Goal: Information Seeking & Learning: Learn about a topic

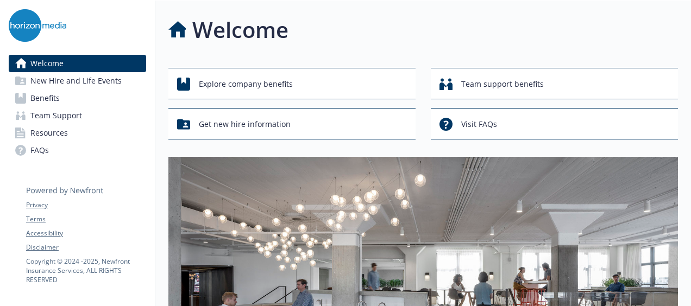
click at [81, 97] on link "Benefits" at bounding box center [77, 98] width 137 height 17
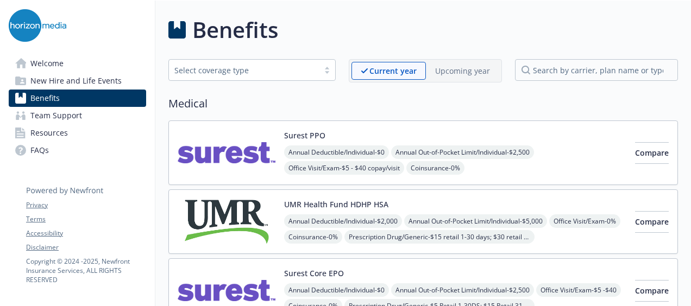
scroll to position [109, 0]
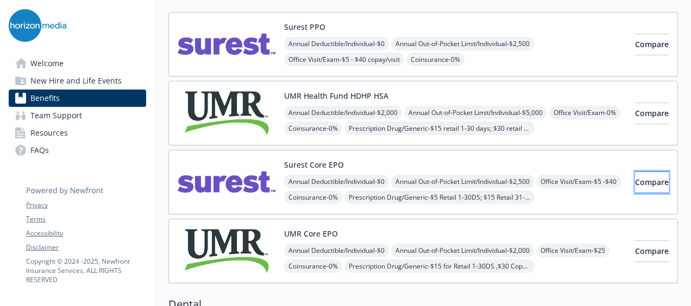
click at [635, 184] on span "Compare" at bounding box center [652, 182] width 34 height 10
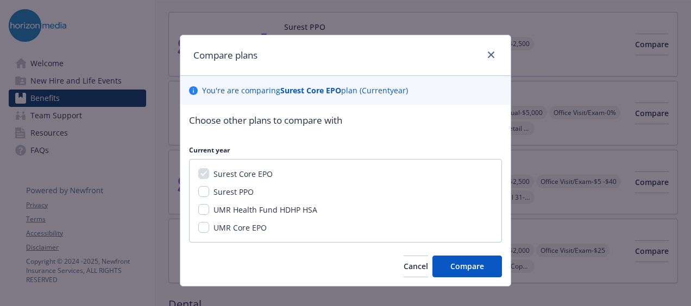
click at [209, 189] on div "Surest PPO" at bounding box center [232, 191] width 47 height 11
click at [201, 187] on input "Surest PPO" at bounding box center [203, 191] width 11 height 11
checkbox input "true"
click at [449, 274] on button "Compare" at bounding box center [467, 267] width 70 height 22
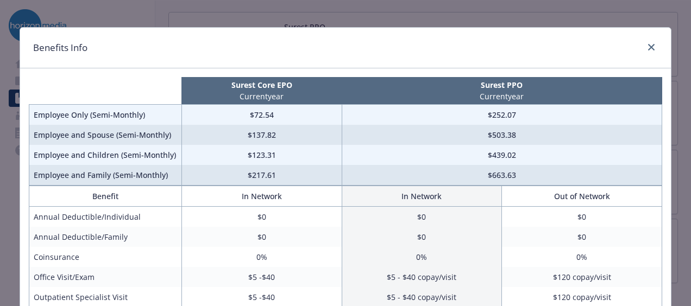
scroll to position [0, 0]
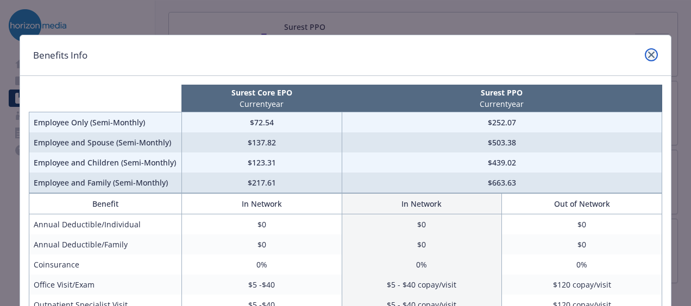
click at [645, 55] on link "close" at bounding box center [651, 54] width 13 height 13
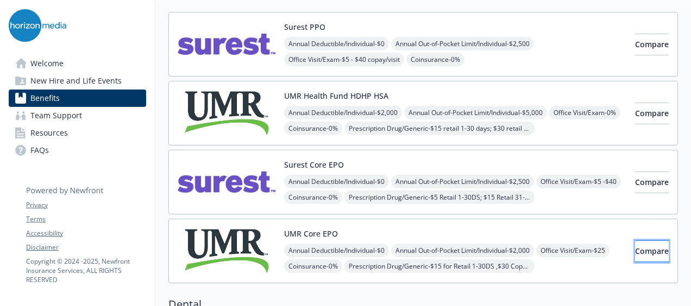
click at [642, 253] on span "Compare" at bounding box center [652, 251] width 34 height 10
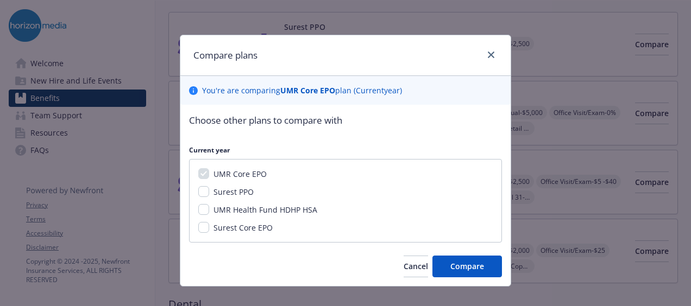
click at [223, 228] on span "Surest Core EPO" at bounding box center [243, 228] width 59 height 10
click at [209, 228] on input "Surest Core EPO" at bounding box center [203, 227] width 11 height 11
checkbox input "true"
click at [499, 259] on div "Choose other plans to compare with Current year UMR Core EPO Surest PPO UMR Hea…" at bounding box center [345, 195] width 330 height 181
click at [489, 268] on button "Compare" at bounding box center [467, 267] width 70 height 22
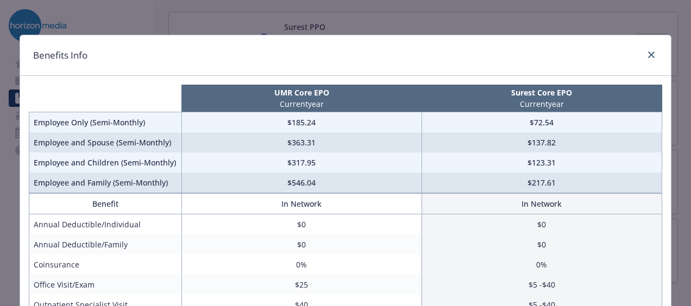
click at [645, 46] on div "Benefits Info" at bounding box center [345, 55] width 651 height 41
click at [649, 51] on link "close" at bounding box center [651, 54] width 13 height 13
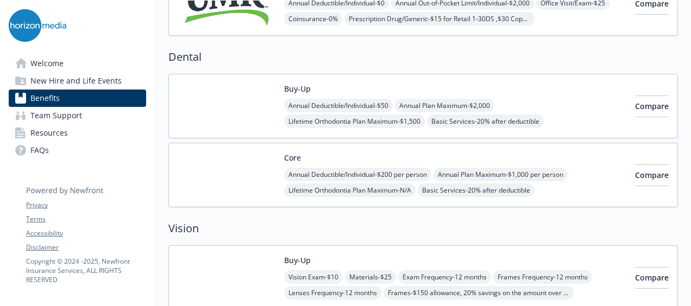
scroll to position [380, 0]
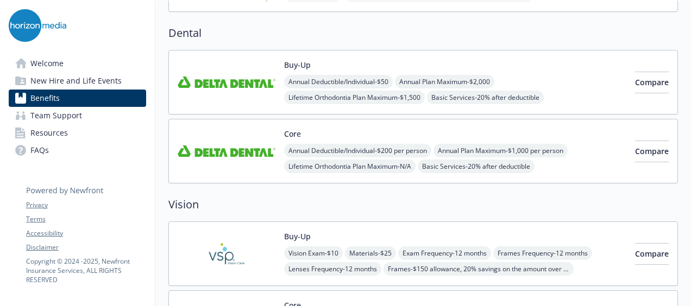
click at [262, 145] on img at bounding box center [227, 151] width 98 height 46
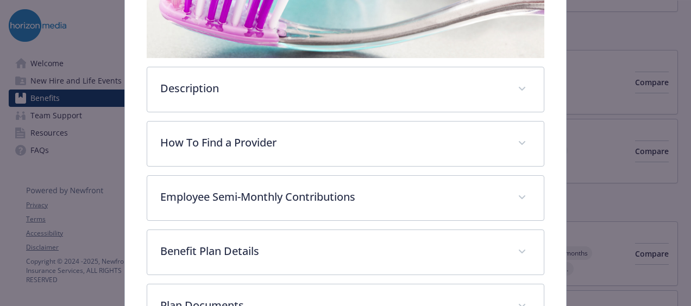
scroll to position [250, 0]
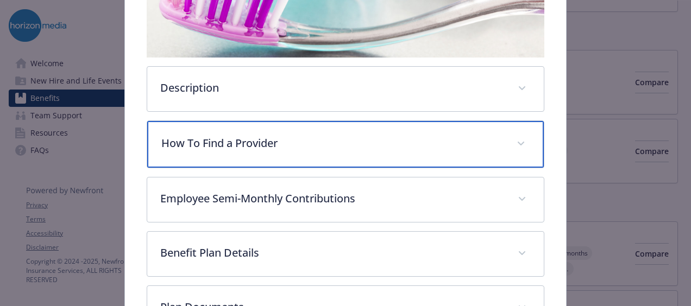
click at [309, 123] on div "How To Find a Provider" at bounding box center [345, 144] width 397 height 47
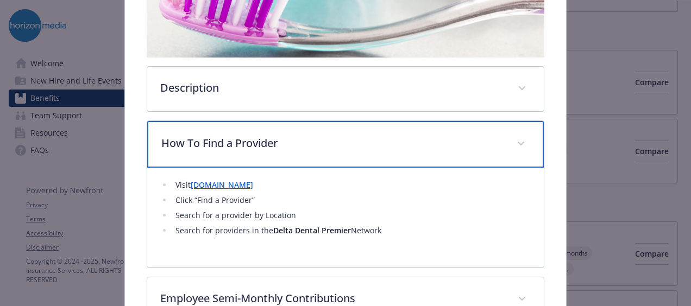
click at [309, 123] on div "How To Find a Provider" at bounding box center [345, 144] width 397 height 47
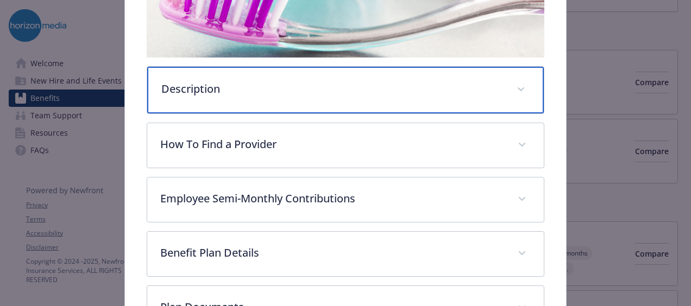
click at [316, 92] on p "Description" at bounding box center [332, 89] width 342 height 16
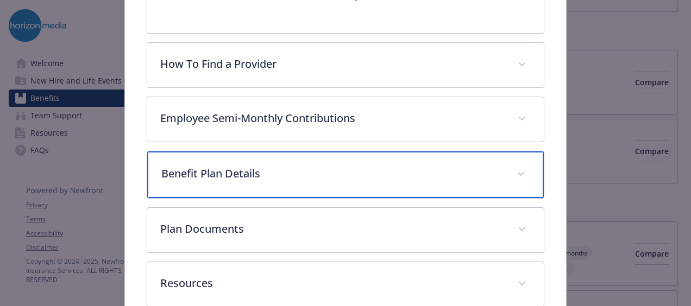
click at [310, 173] on div "Benefit Plan Details" at bounding box center [345, 175] width 397 height 47
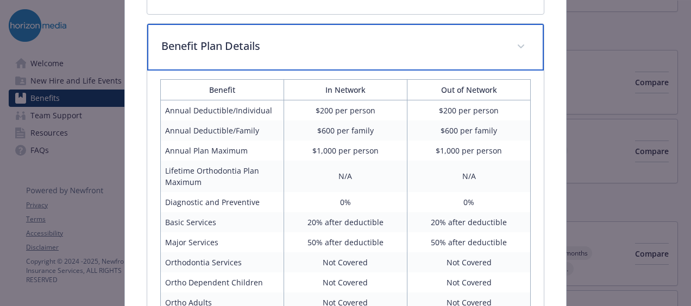
scroll to position [737, 0]
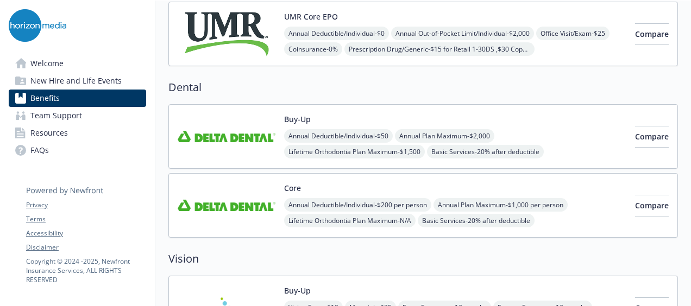
click at [420, 129] on span "Annual Plan Maximum - $2,000" at bounding box center [444, 136] width 99 height 14
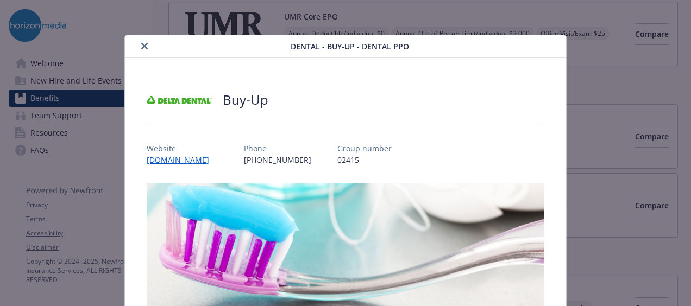
scroll to position [33, 0]
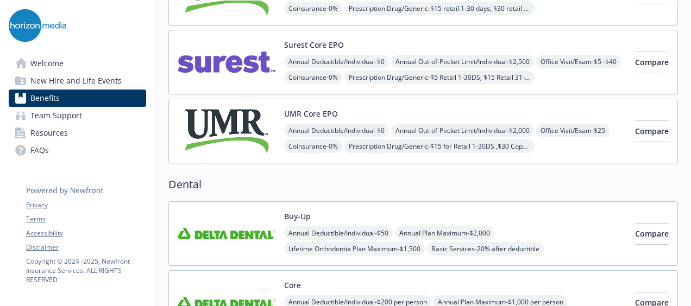
scroll to position [54, 0]
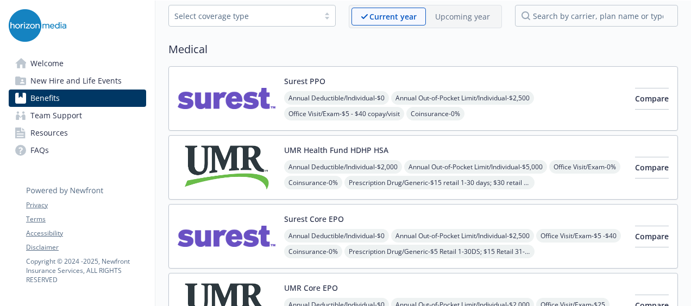
click at [298, 220] on button "Surest Core EPO" at bounding box center [314, 219] width 60 height 11
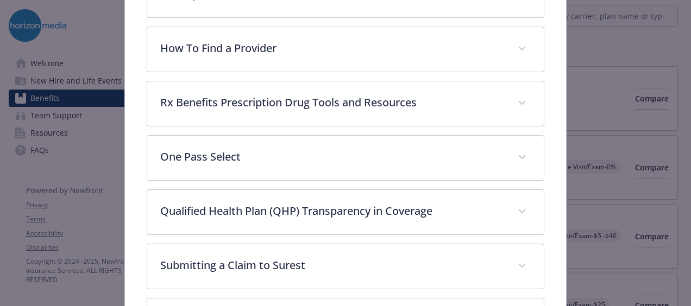
scroll to position [413, 0]
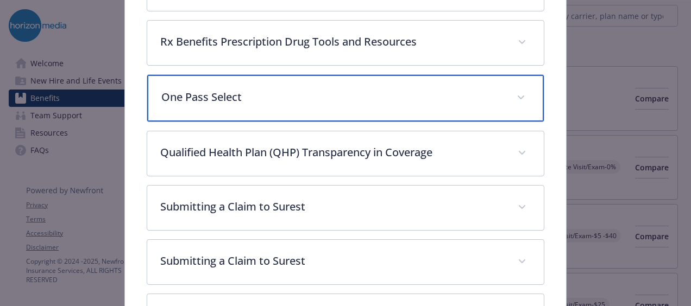
click at [339, 105] on div "One Pass Select" at bounding box center [345, 98] width 397 height 47
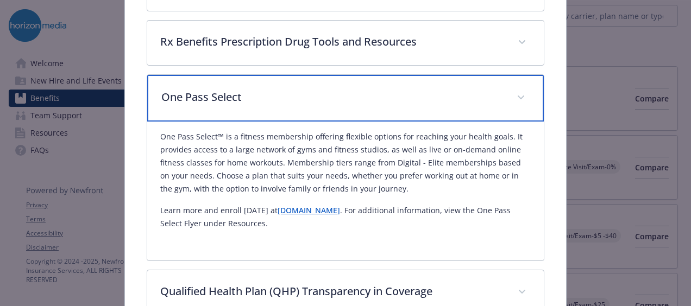
click at [340, 102] on p "One Pass Select" at bounding box center [332, 97] width 342 height 16
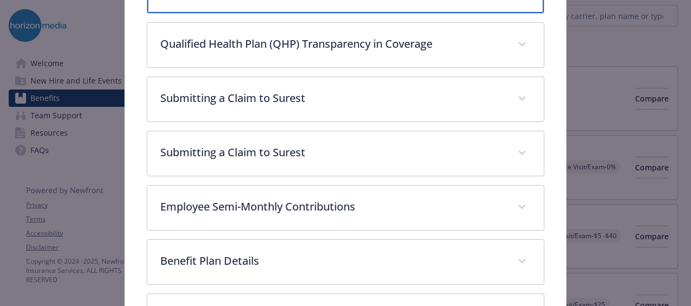
scroll to position [576, 0]
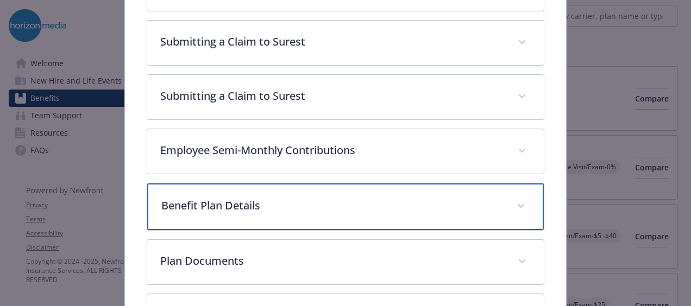
click at [294, 198] on p "Benefit Plan Details" at bounding box center [332, 206] width 342 height 16
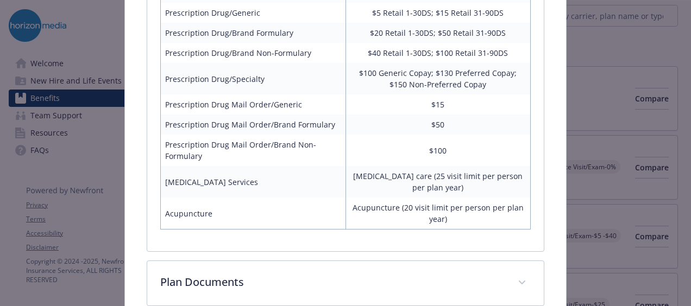
scroll to position [1117, 0]
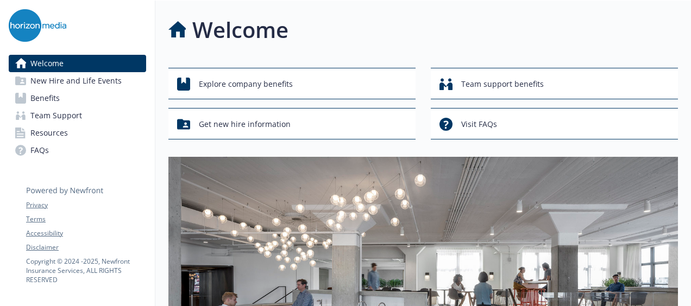
click at [52, 97] on span "Benefits" at bounding box center [44, 98] width 29 height 17
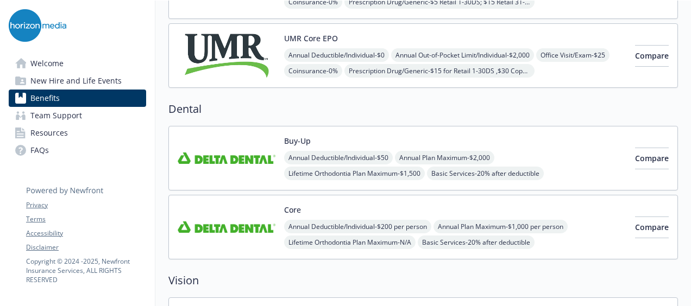
scroll to position [326, 0]
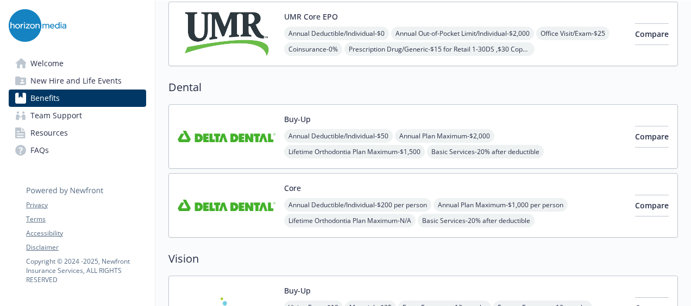
click at [296, 110] on div "Buy-Up Annual Deductible/Individual - $50 Annual Plan Maximum - $2,000 Lifetime…" at bounding box center [423, 136] width 510 height 65
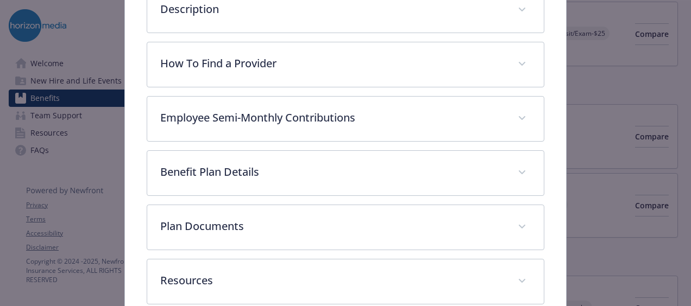
scroll to position [384, 0]
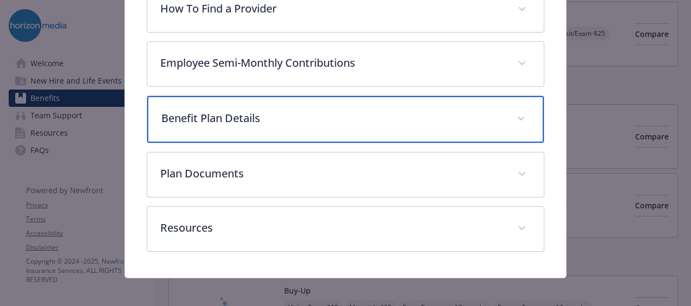
click at [237, 115] on p "Benefit Plan Details" at bounding box center [332, 118] width 342 height 16
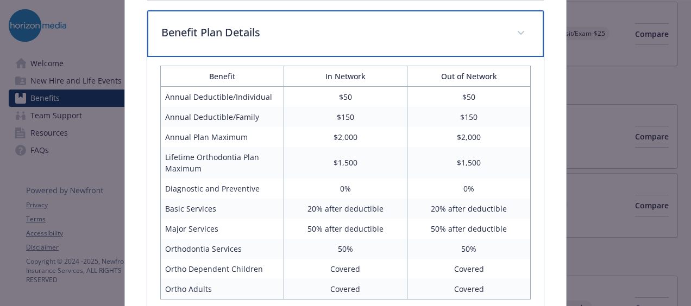
scroll to position [492, 0]
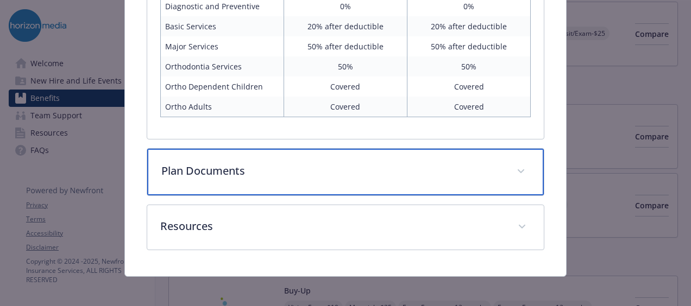
click at [227, 170] on p "Plan Documents" at bounding box center [332, 171] width 342 height 16
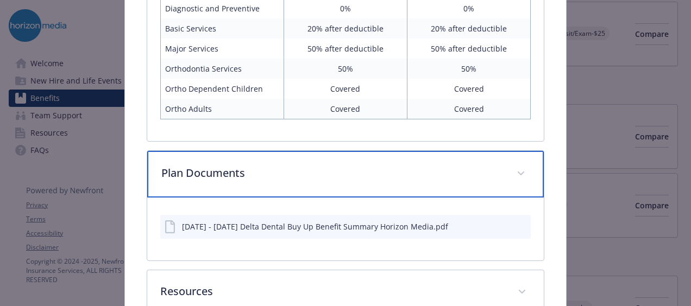
click at [226, 168] on p "Plan Documents" at bounding box center [332, 173] width 342 height 16
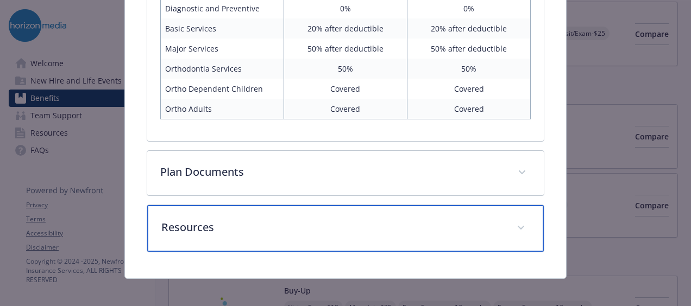
click at [229, 219] on p "Resources" at bounding box center [332, 227] width 342 height 16
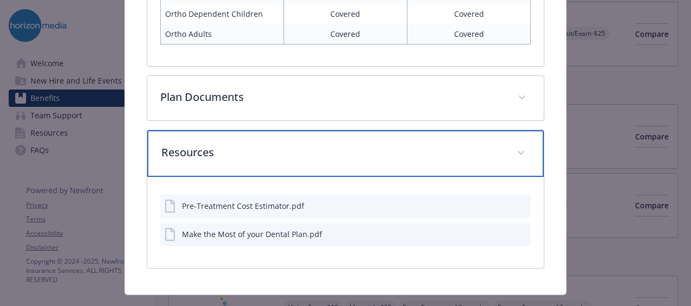
scroll to position [741, 0]
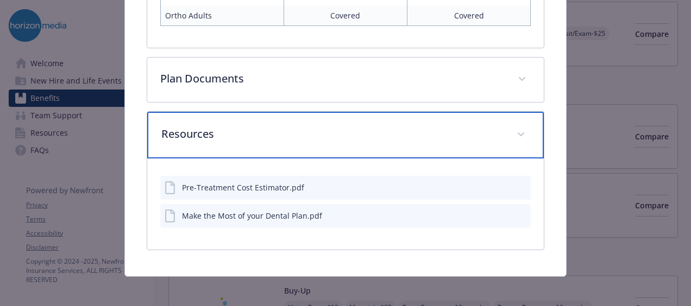
click at [235, 128] on p "Resources" at bounding box center [332, 134] width 342 height 16
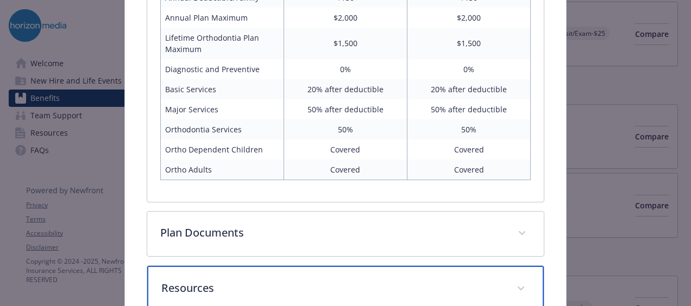
scroll to position [541, 0]
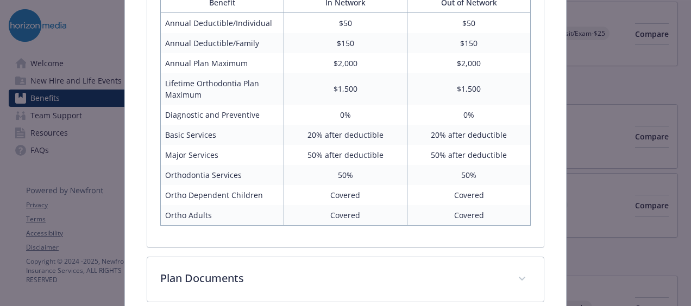
drag, startPoint x: 240, startPoint y: 135, endPoint x: 277, endPoint y: 131, distance: 36.5
click at [277, 131] on td "Basic Services" at bounding box center [221, 135] width 123 height 20
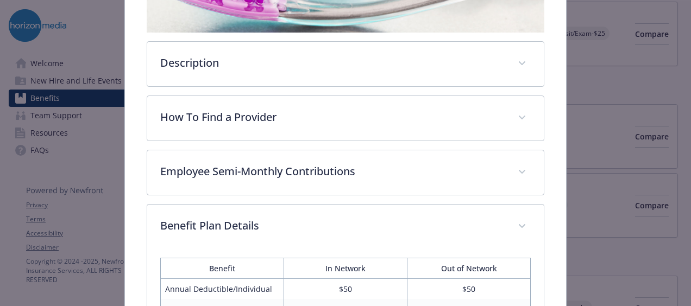
scroll to position [215, 0]
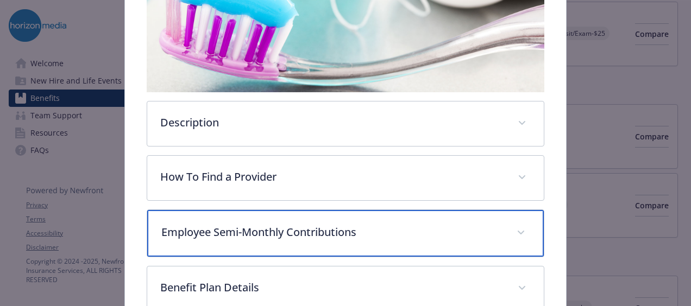
click at [245, 210] on div "Employee Semi-Monthly Contributions" at bounding box center [345, 233] width 397 height 47
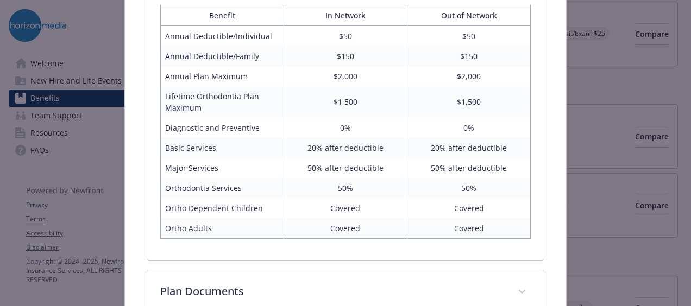
scroll to position [536, 0]
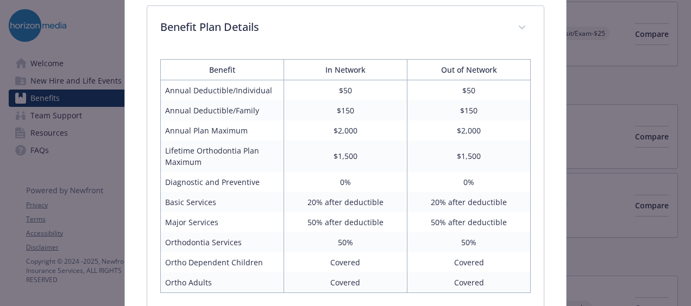
click at [665, 142] on div "Dental - Buy-Up - Dental PPO Buy-Up Website www.deltadentalins.com Phone (800) …" at bounding box center [345, 153] width 691 height 306
